Goal: Task Accomplishment & Management: Use online tool/utility

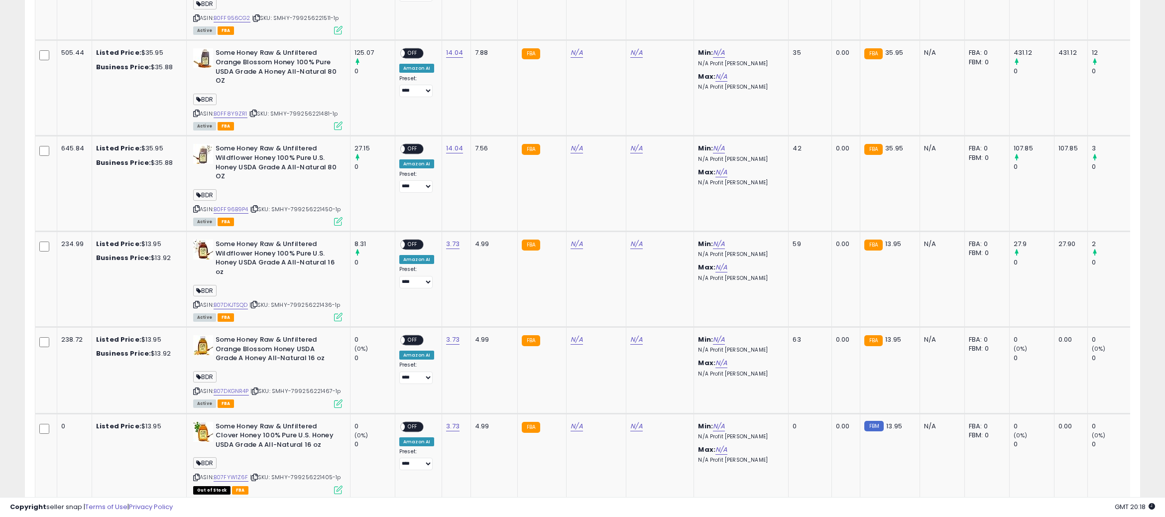
scroll to position [721, 0]
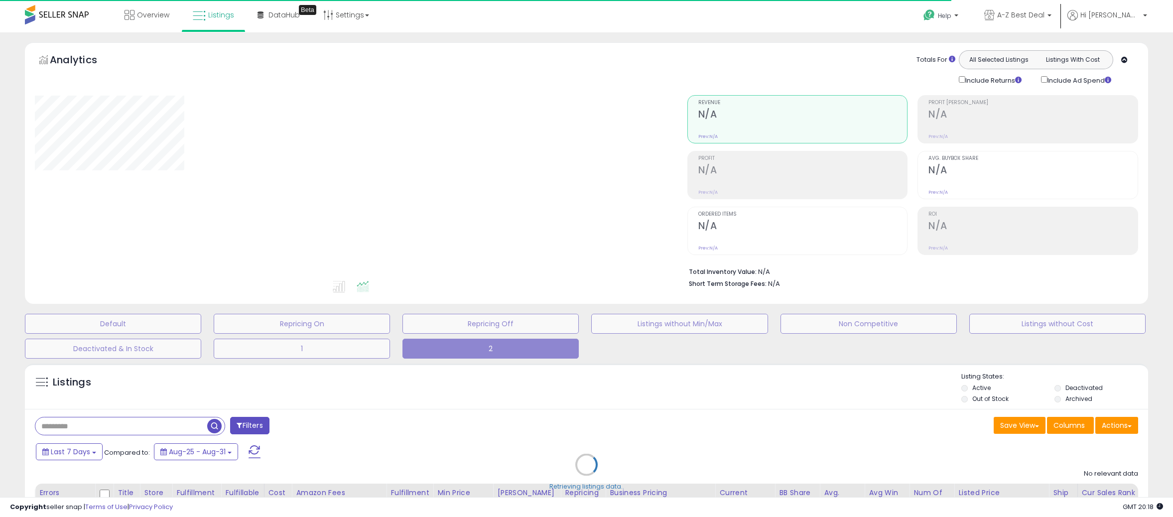
type input "**********"
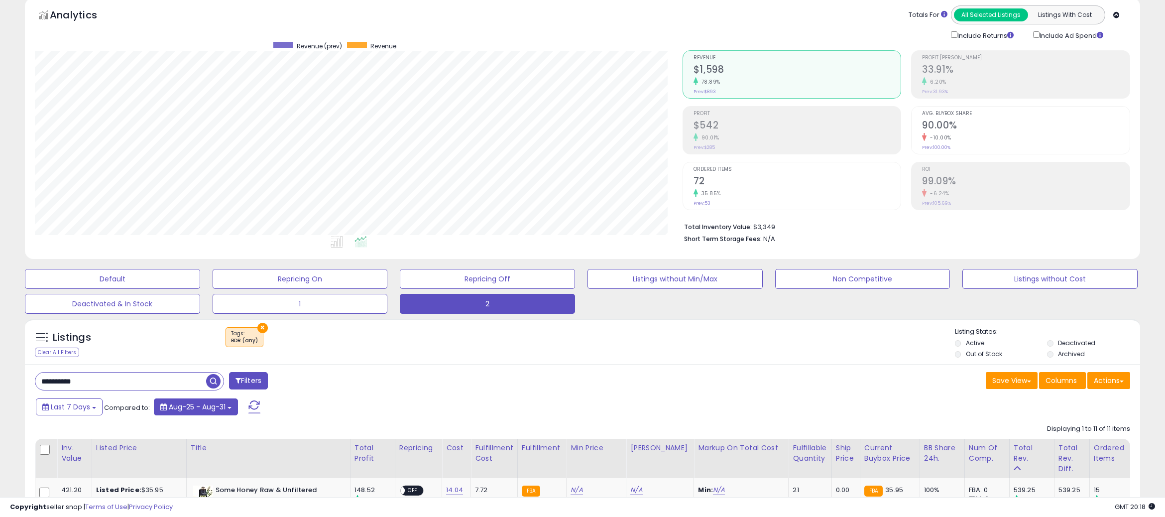
scroll to position [149, 0]
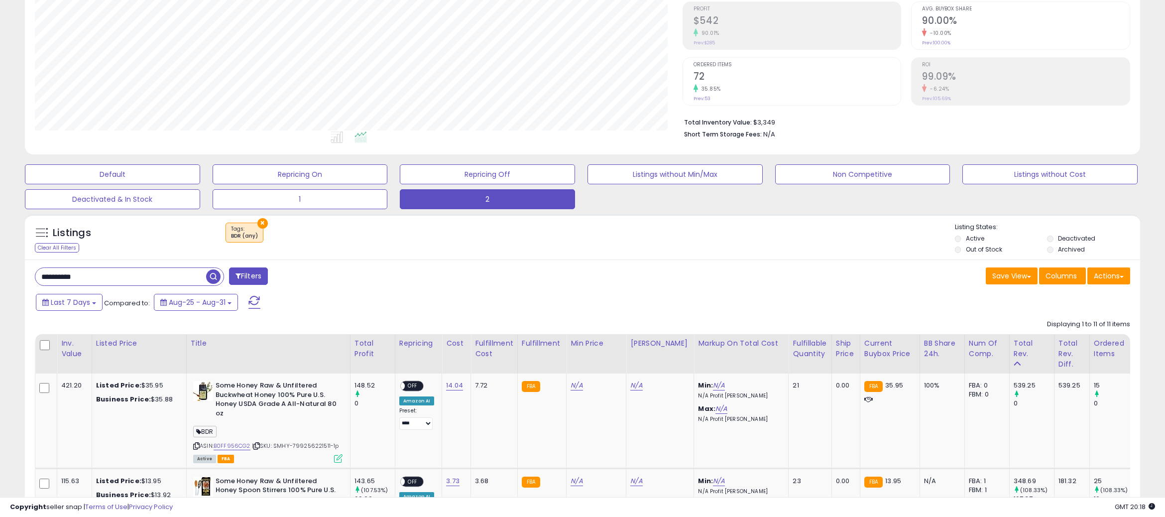
drag, startPoint x: 69, startPoint y: 270, endPoint x: 30, endPoint y: 273, distance: 39.5
click at [0, 271] on html "Unable to login Retrieving listings data.. has not yet accepted the Terms of Us…" at bounding box center [582, 109] width 1165 height 517
click at [321, 277] on span "button" at bounding box center [321, 276] width 14 height 14
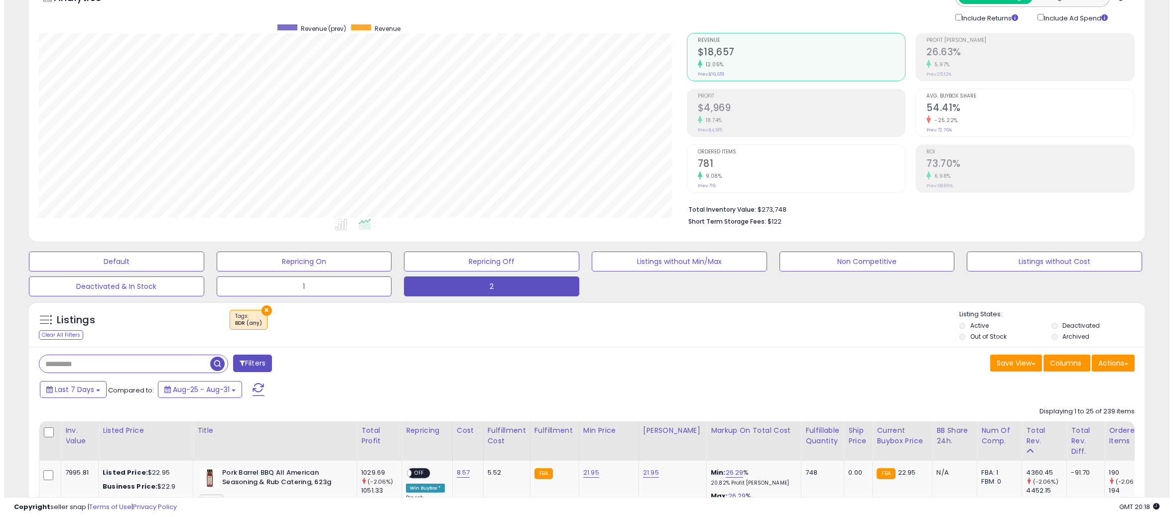
scroll to position [0, 0]
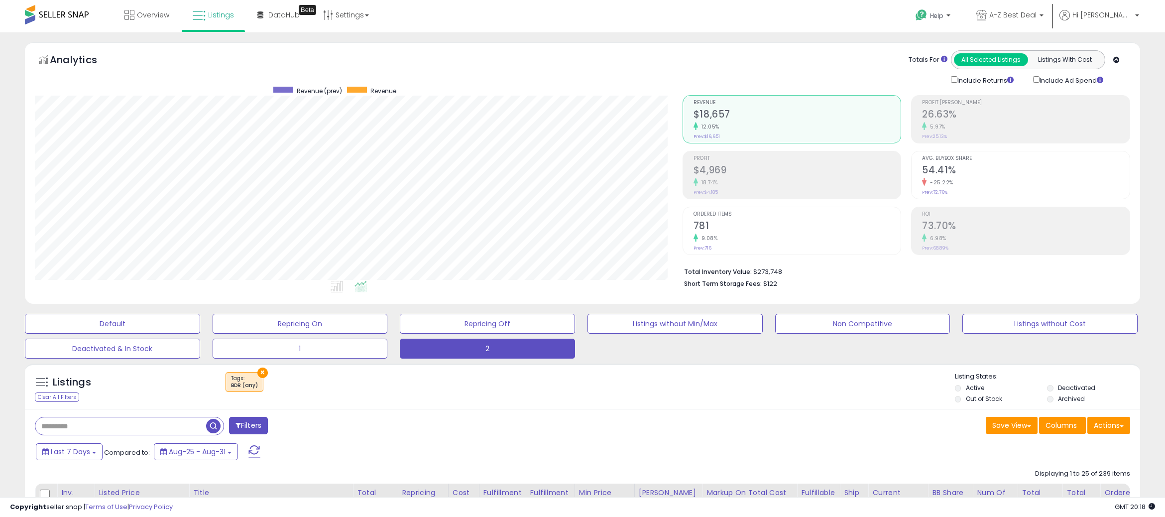
click at [725, 168] on h2 "$4,969" at bounding box center [798, 170] width 208 height 13
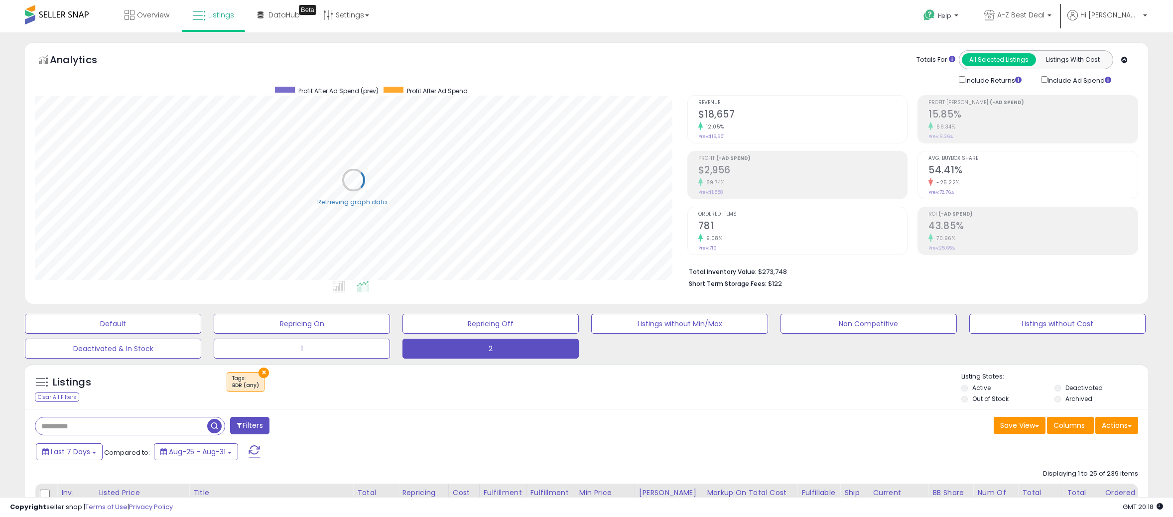
scroll to position [497857, 497408]
click at [757, 201] on ul "Revenue $18,657 12.05% Prev: $16,651 Profit (-Ad Spend) $2,956 89.74% Prev: 781" at bounding box center [797, 175] width 221 height 160
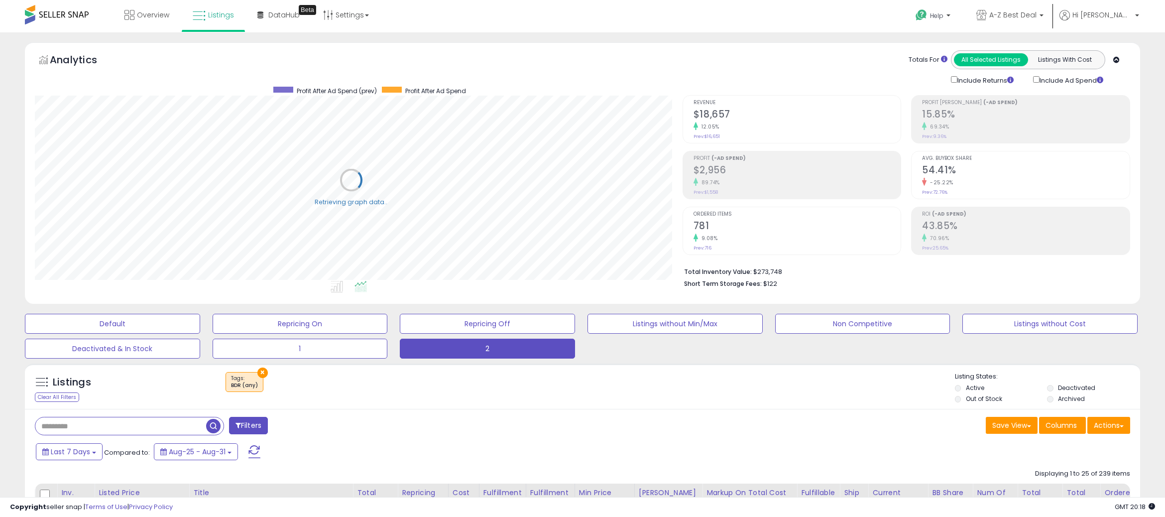
click at [771, 174] on h2 "$2,956" at bounding box center [798, 170] width 208 height 13
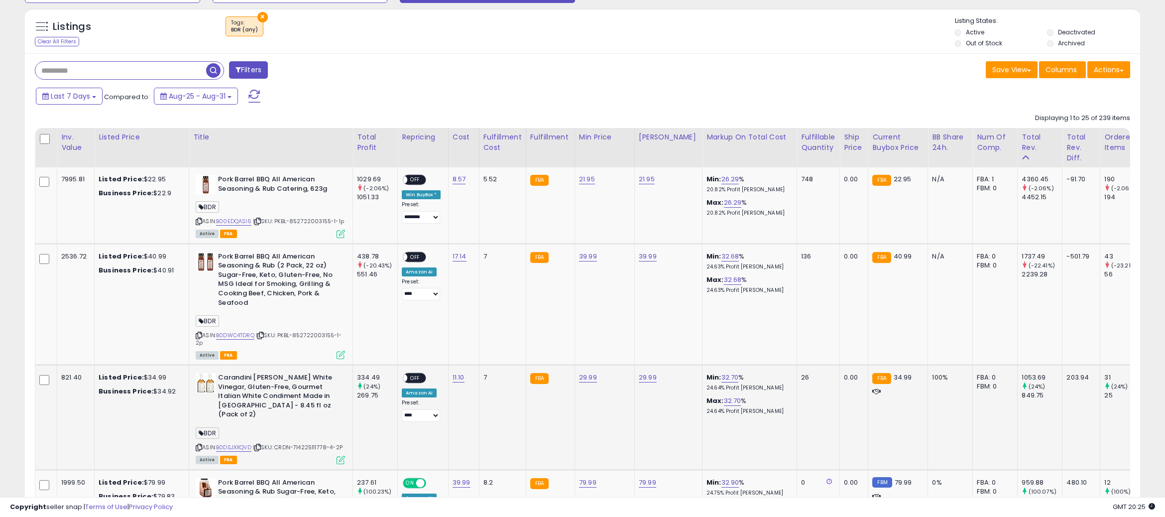
scroll to position [398, 0]
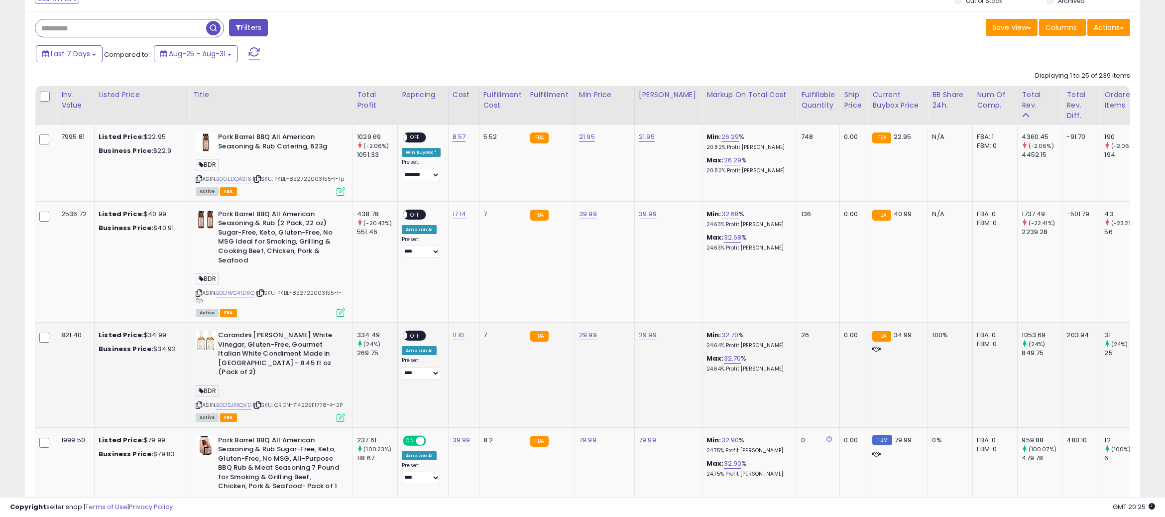
click at [232, 334] on b "Carandini [PERSON_NAME] White Vinegar, Gluten-Free, Gourmet Italian White Condi…" at bounding box center [278, 355] width 121 height 49
copy b "Carandini"
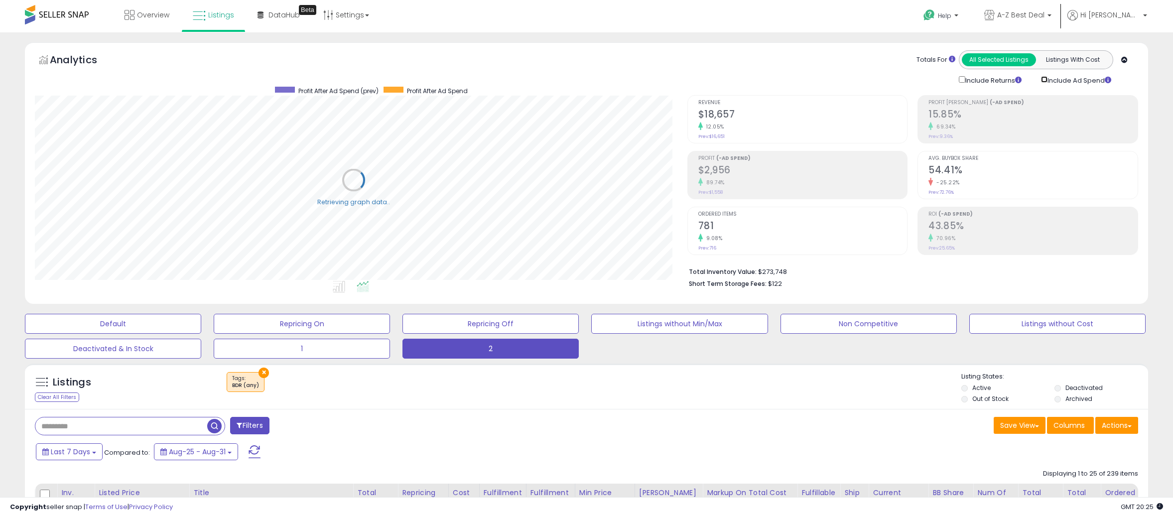
scroll to position [497857, 497408]
click at [751, 187] on div "Profit (-Ad Spend) $2,956 89.74% Prev: $1,558" at bounding box center [802, 173] width 209 height 45
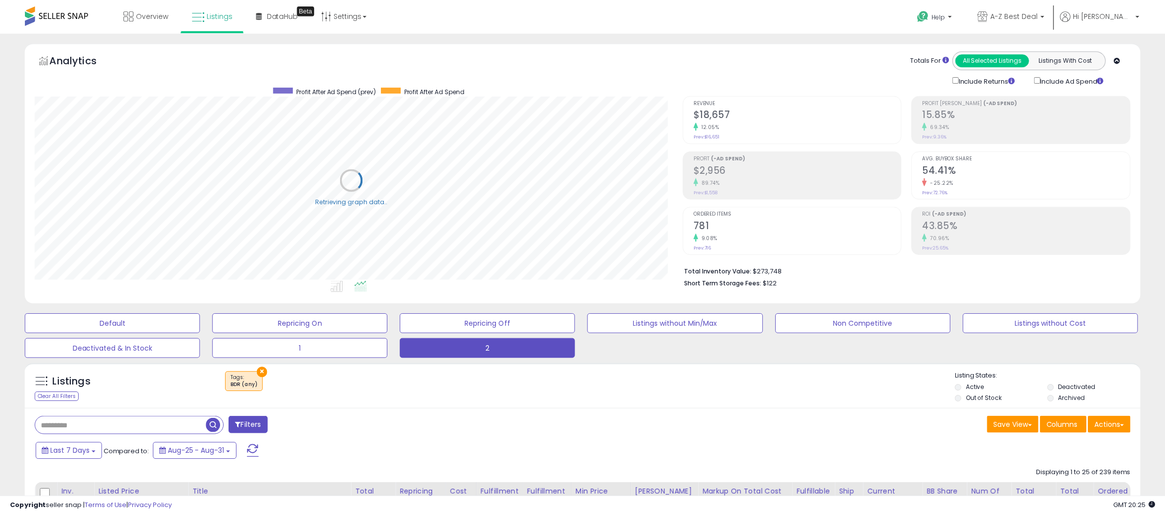
scroll to position [497857, 497413]
